Goal: Find specific page/section: Find specific page/section

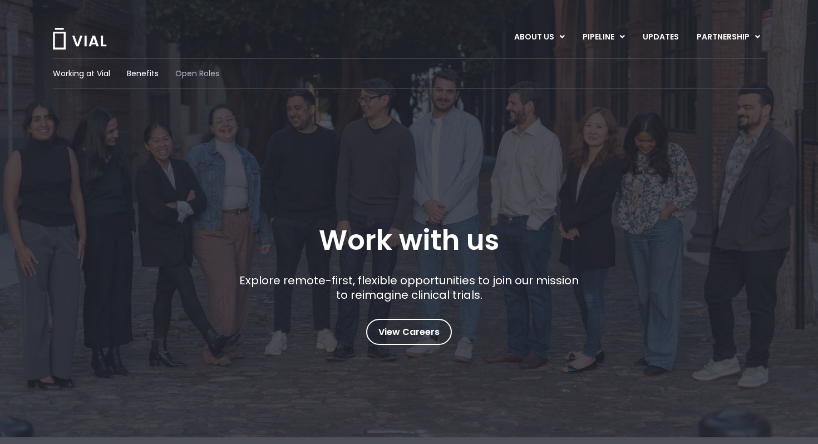
click at [188, 70] on span "Open Roles" at bounding box center [197, 74] width 44 height 12
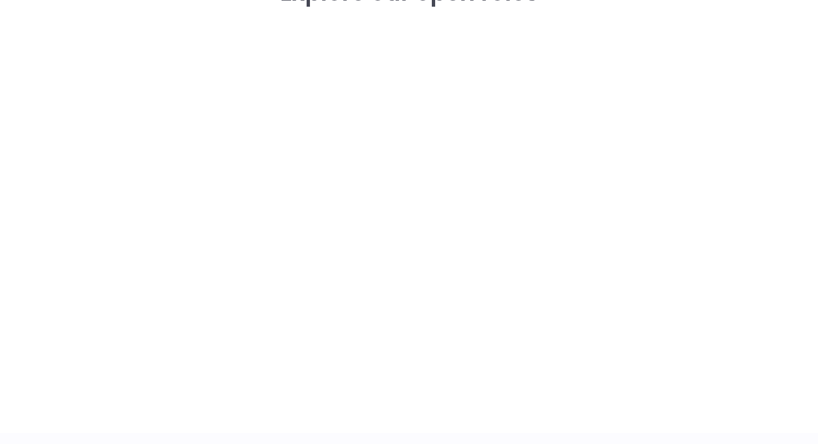
scroll to position [1663, 0]
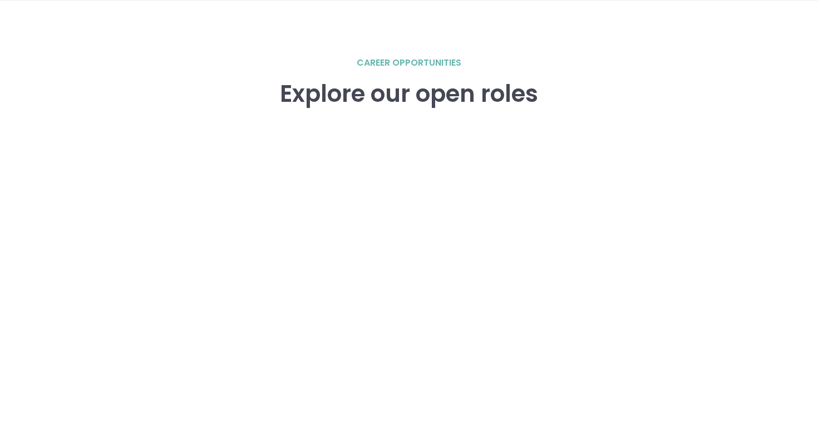
scroll to position [1541, 0]
